Goal: Navigation & Orientation: Go to known website

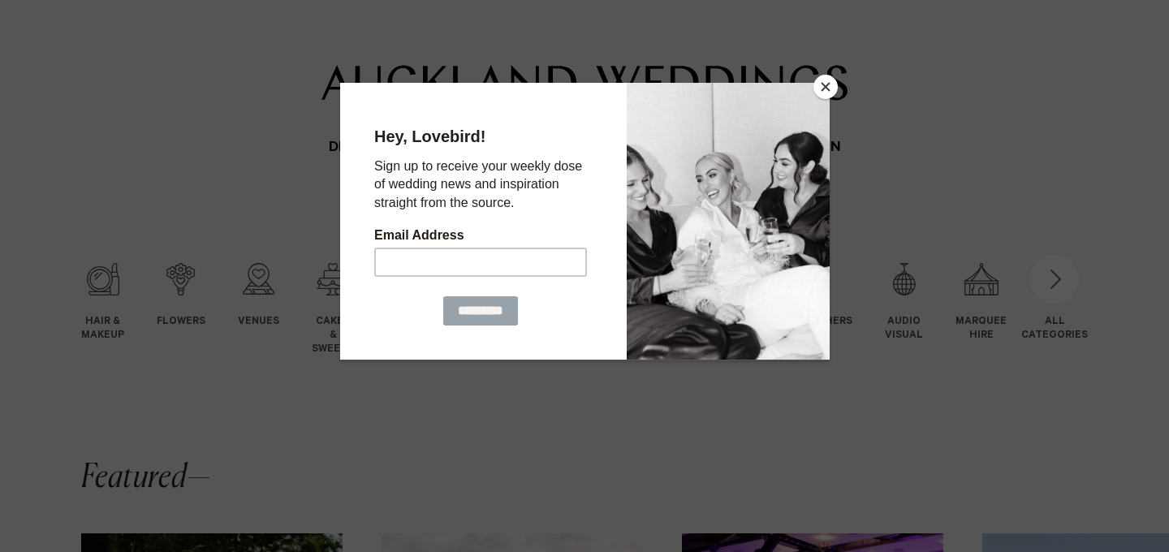
click at [824, 80] on button "Close" at bounding box center [825, 87] width 24 height 24
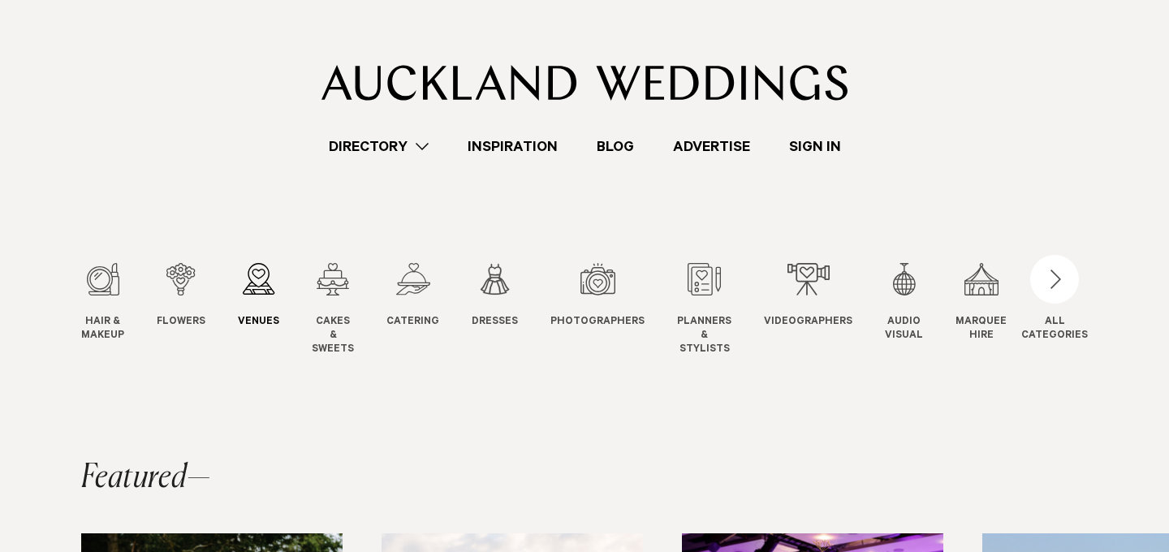
click at [258, 291] on div "3 / 12" at bounding box center [258, 279] width 41 height 32
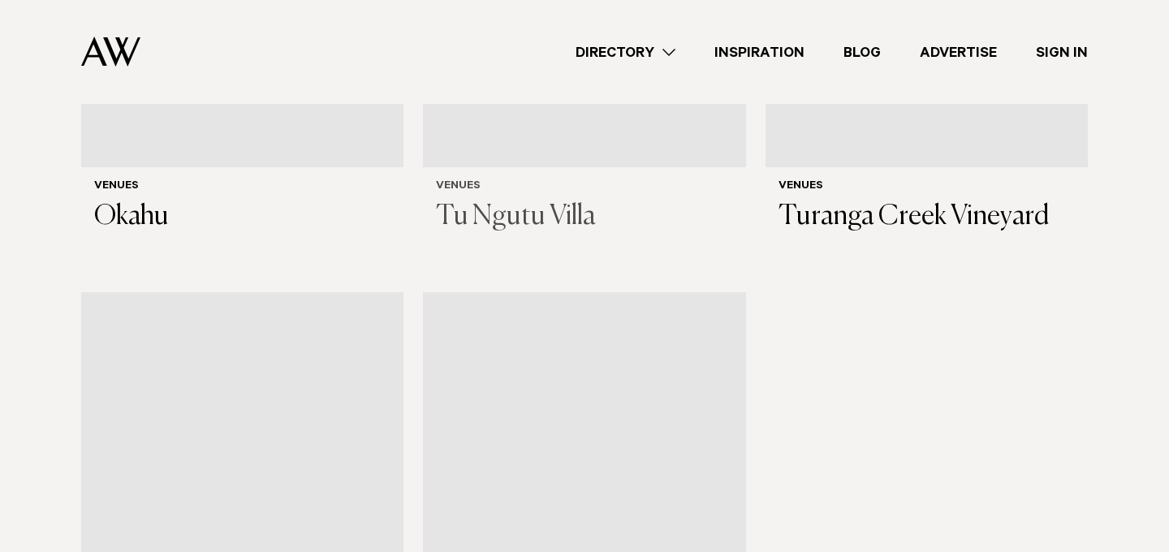
scroll to position [8177, 0]
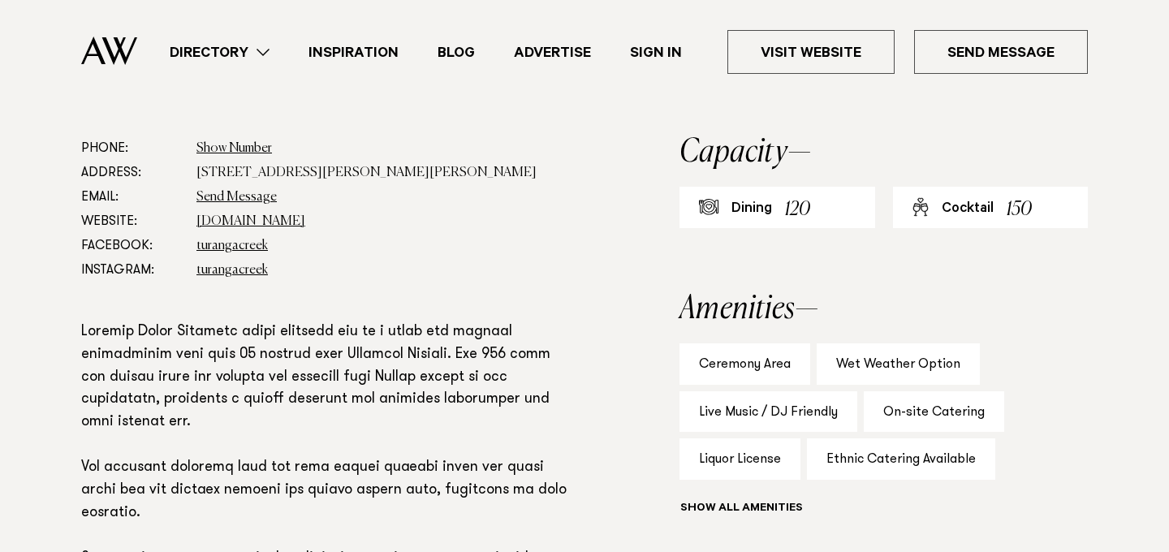
scroll to position [890, 0]
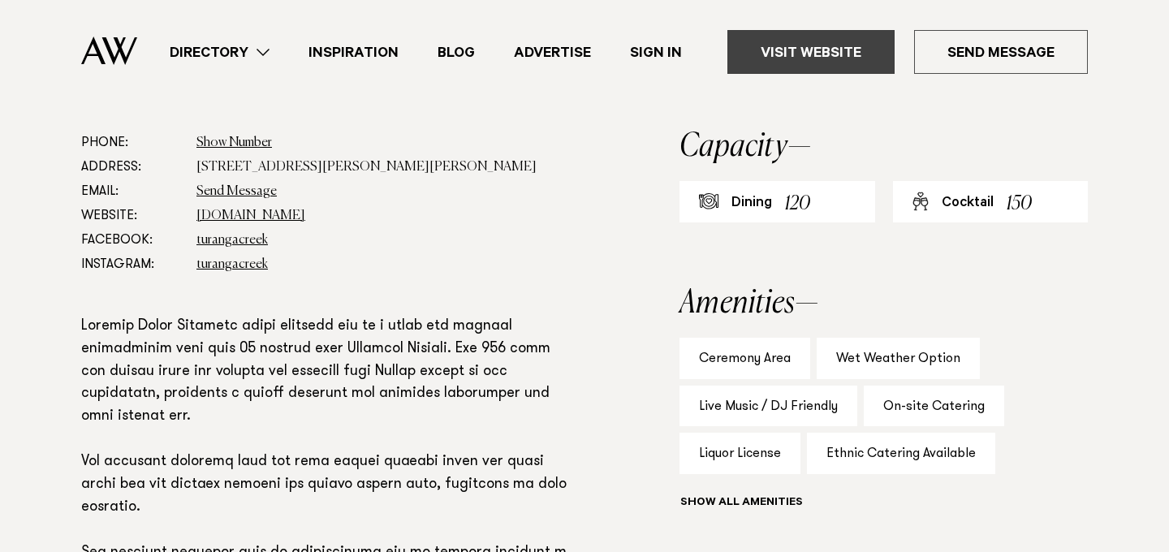
click at [821, 53] on link "Visit Website" at bounding box center [810, 52] width 167 height 44
